Goal: Find specific page/section

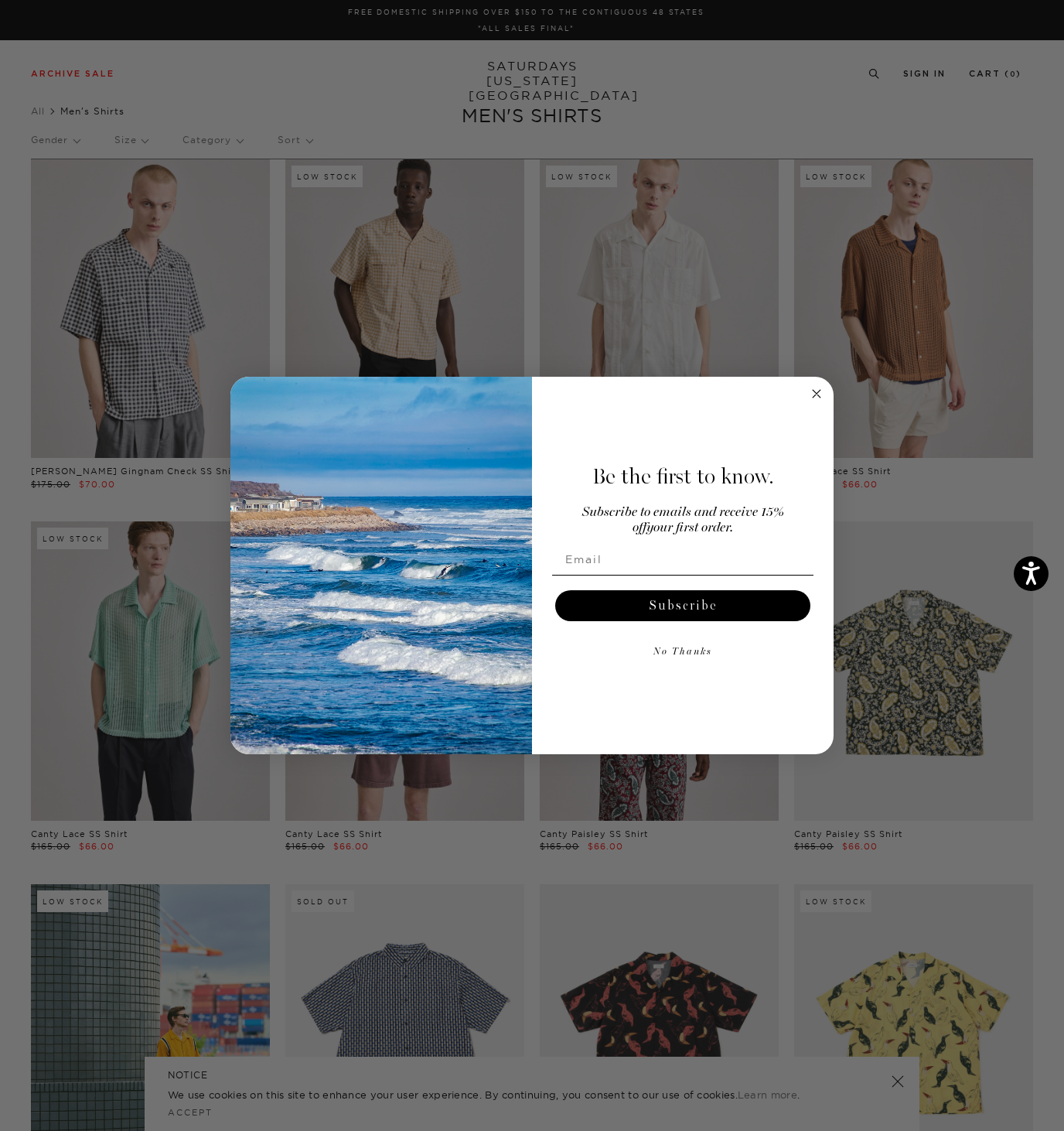
click at [813, 393] on circle "Close dialog" at bounding box center [817, 393] width 18 height 18
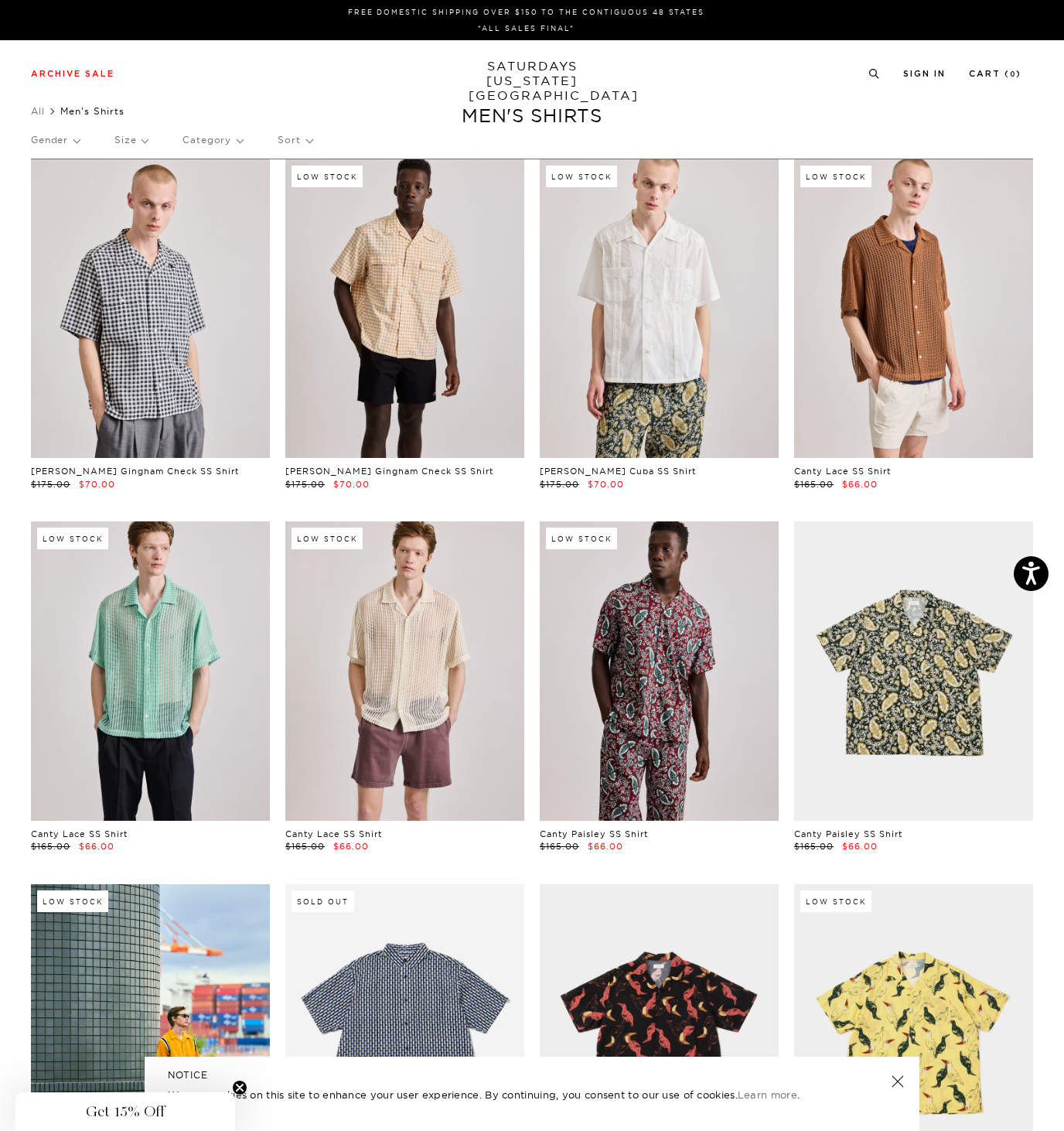
click at [144, 138] on p "Size" at bounding box center [131, 140] width 33 height 35
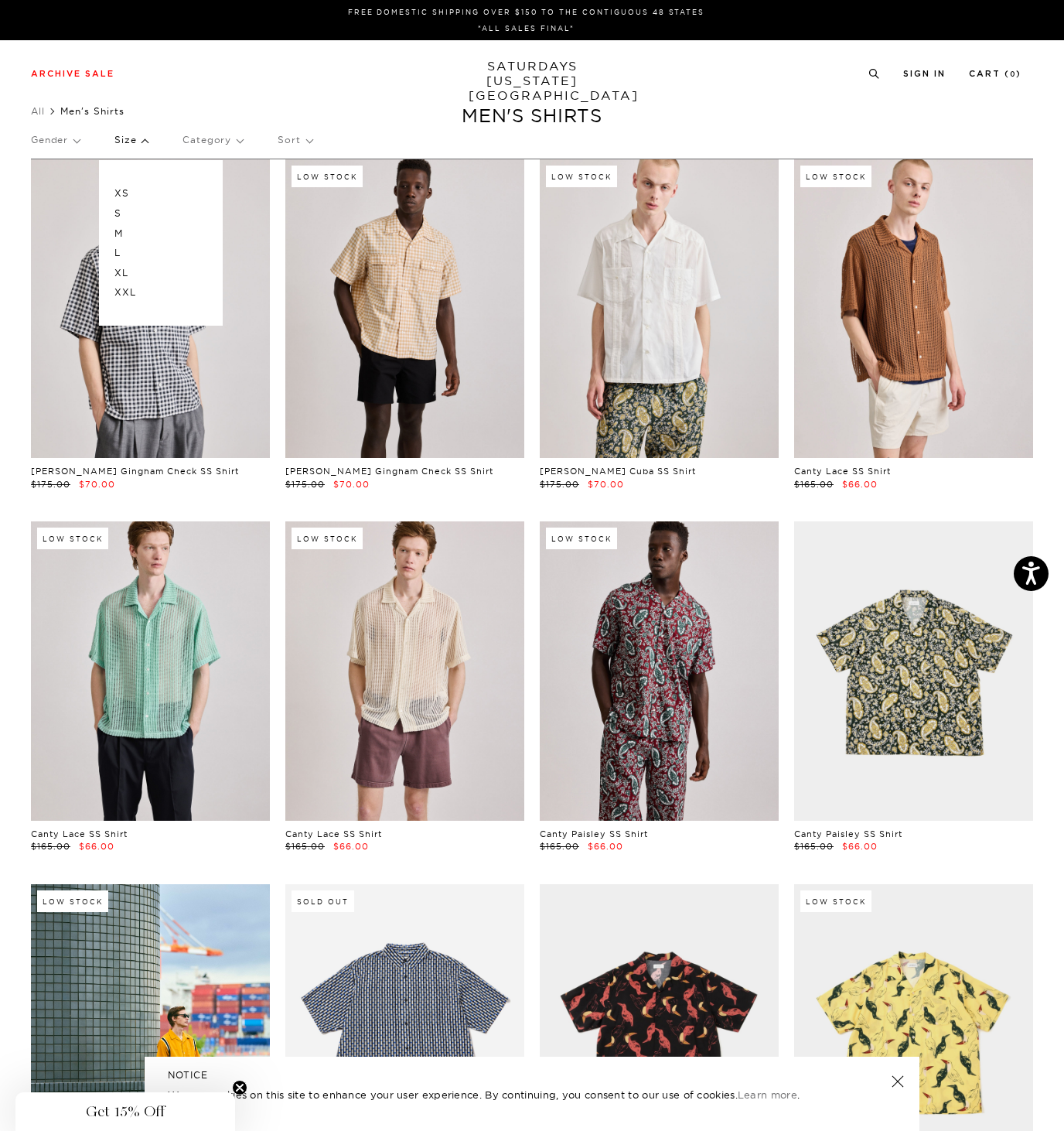
click at [120, 248] on p "L" at bounding box center [160, 253] width 93 height 20
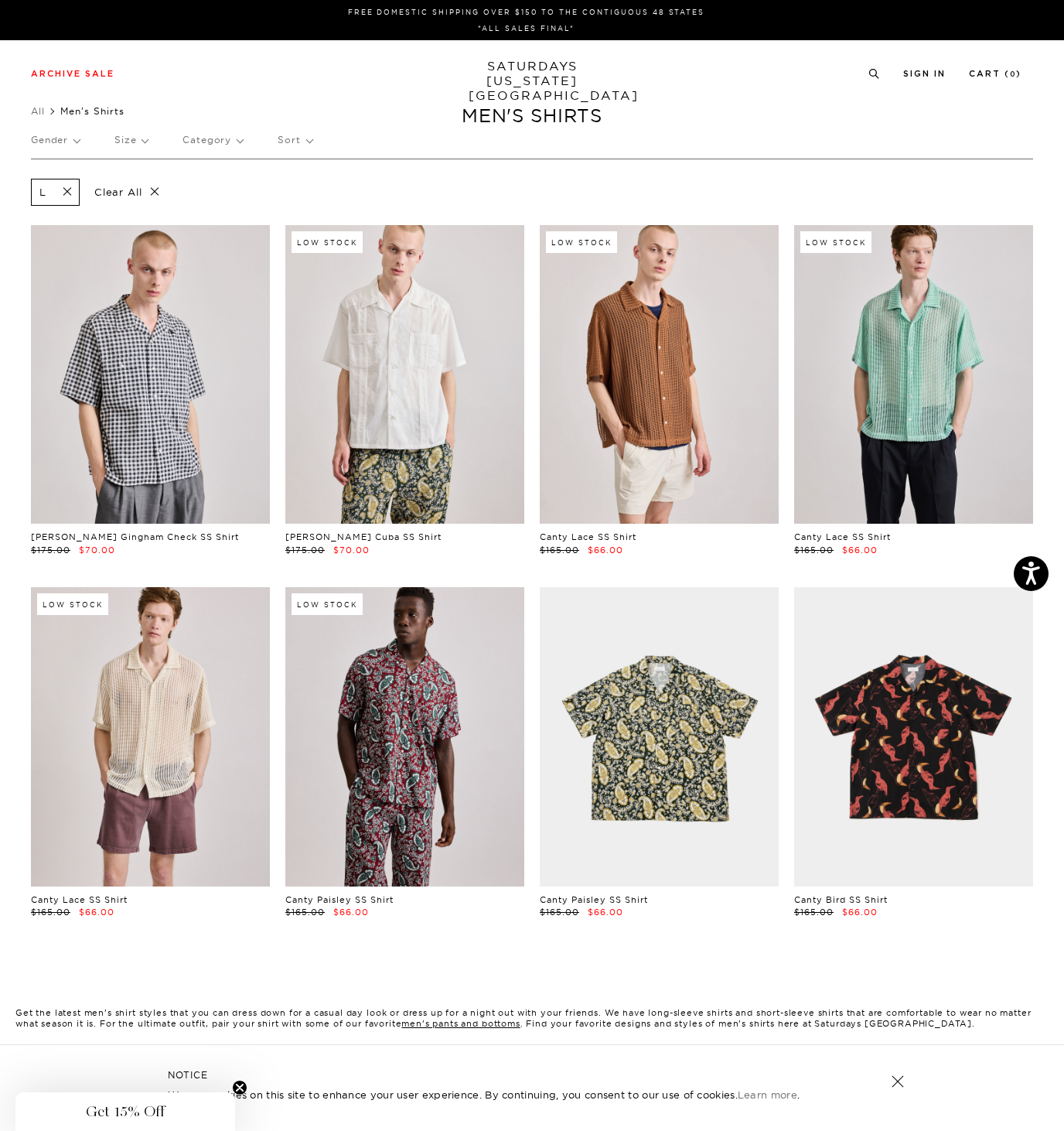
click at [59, 142] on p "Gender" at bounding box center [55, 140] width 49 height 35
click at [44, 193] on p "Mens" at bounding box center [77, 194] width 93 height 20
click at [86, 189] on span at bounding box center [83, 192] width 32 height 15
click at [75, 186] on span at bounding box center [62, 192] width 32 height 15
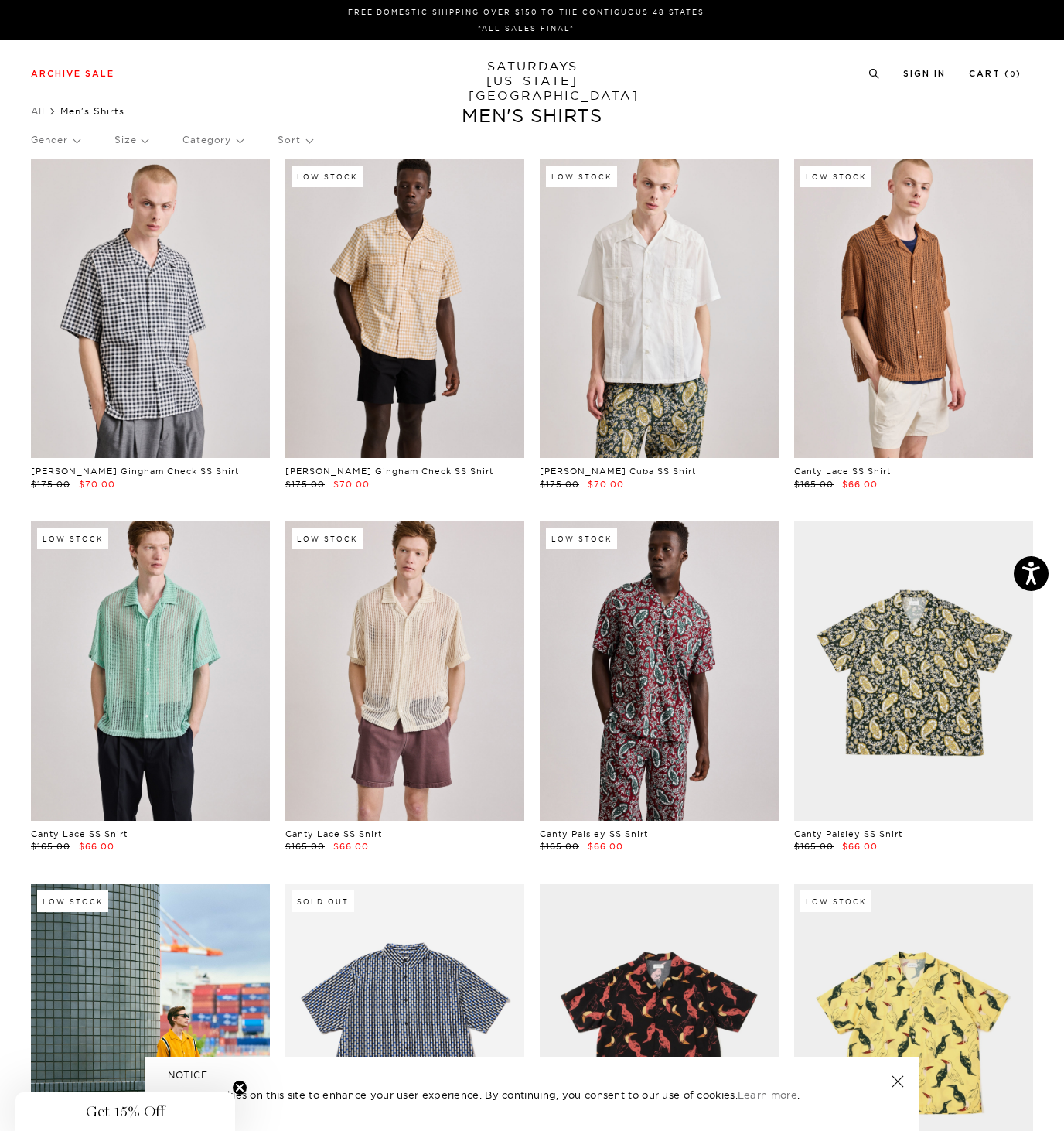
click at [55, 138] on p "Gender" at bounding box center [55, 140] width 49 height 35
click at [47, 189] on p "Mens" at bounding box center [77, 194] width 93 height 20
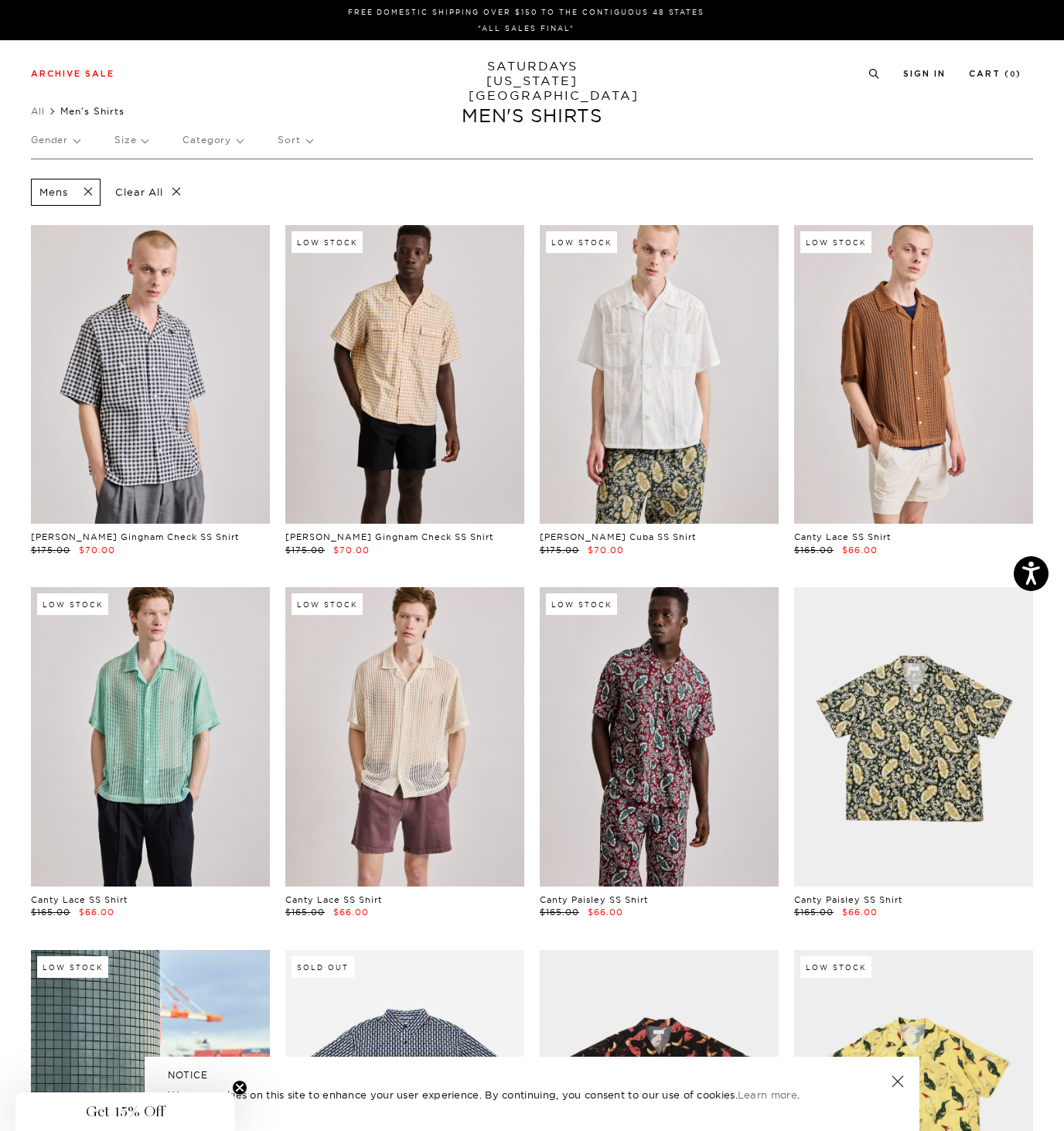
click at [72, 142] on p "Gender" at bounding box center [55, 140] width 49 height 35
click at [48, 195] on p "Mens" at bounding box center [77, 194] width 93 height 20
click at [210, 136] on p "Category" at bounding box center [212, 140] width 60 height 35
click at [191, 197] on p "Shirts" at bounding box center [229, 194] width 93 height 20
click at [546, 114] on ul "All Men's Shirts" at bounding box center [531, 111] width 1002 height 16
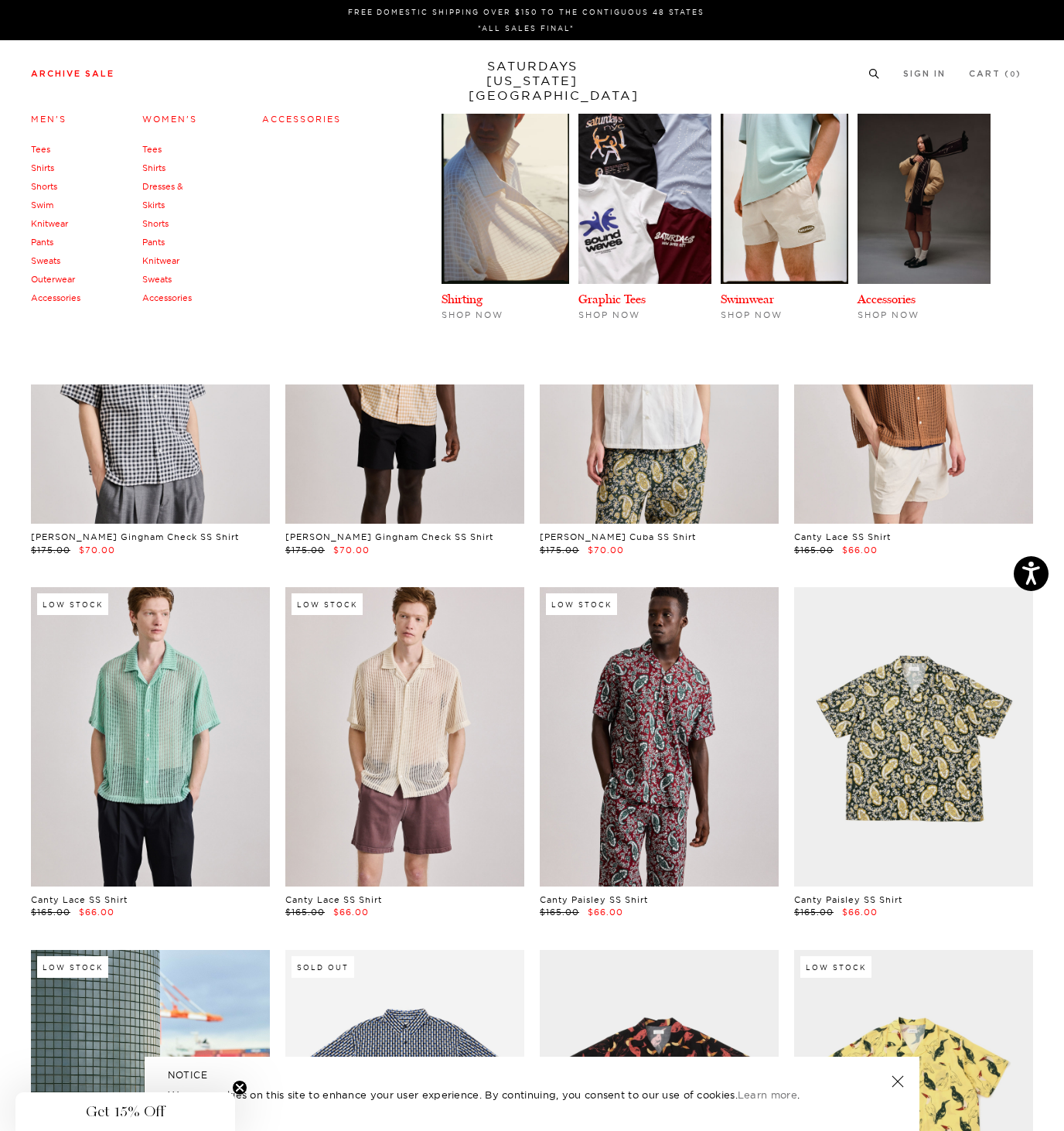
click at [44, 118] on link "Men's" at bounding box center [48, 120] width 35 height 11
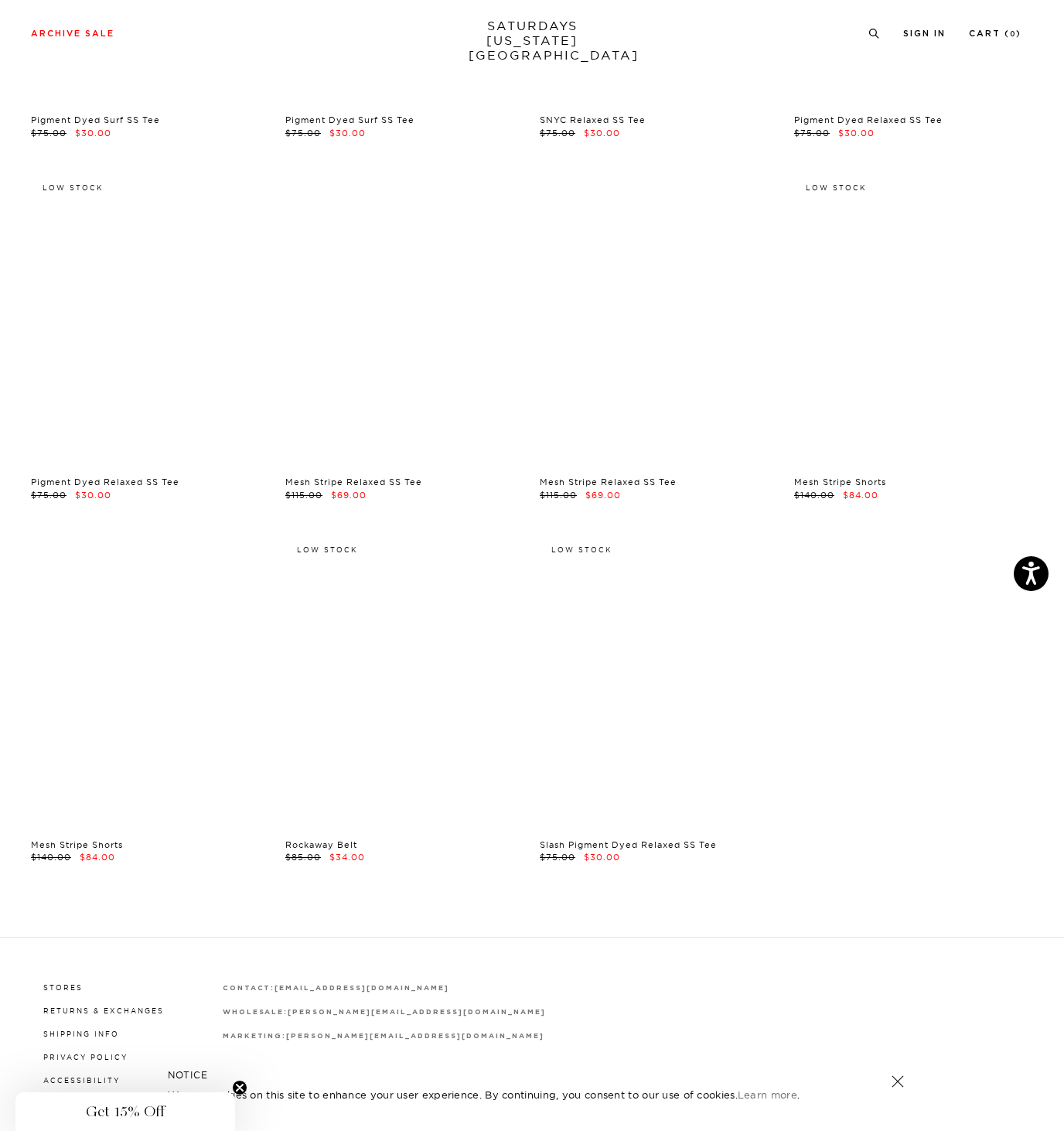
scroll to position [18167, 0]
